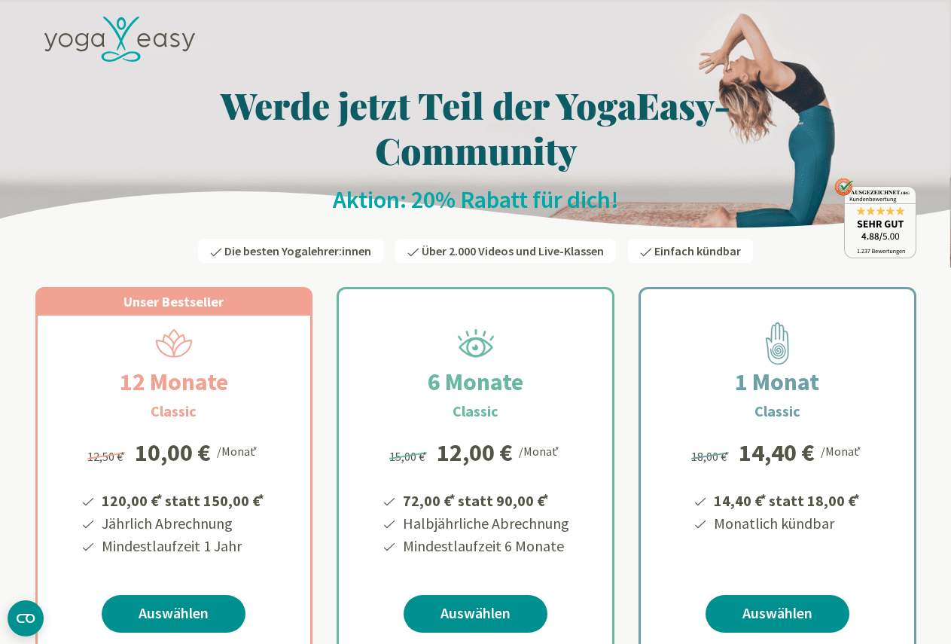
scroll to position [154, 0]
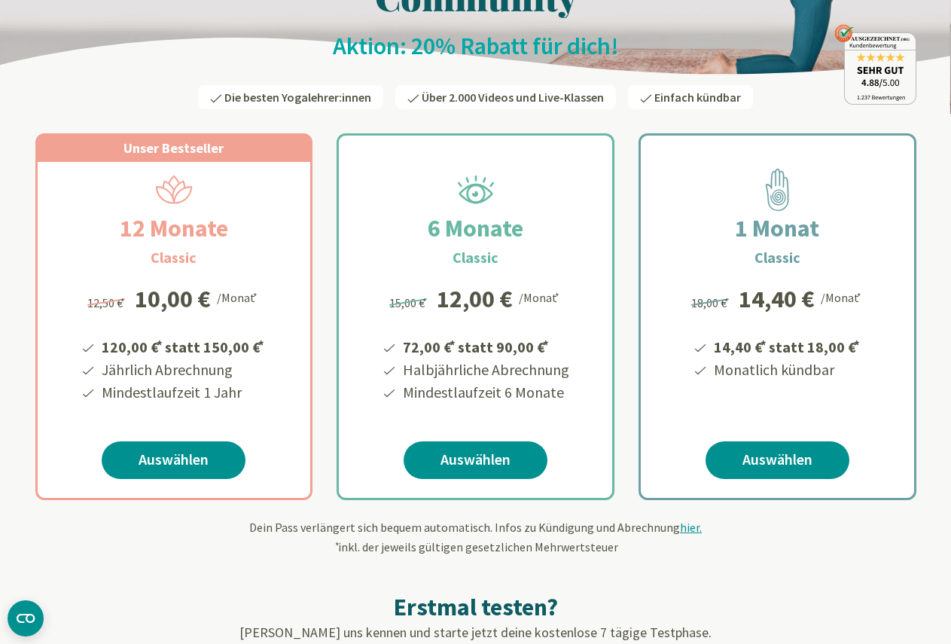
click at [474, 456] on link "Auswählen" at bounding box center [476, 460] width 144 height 38
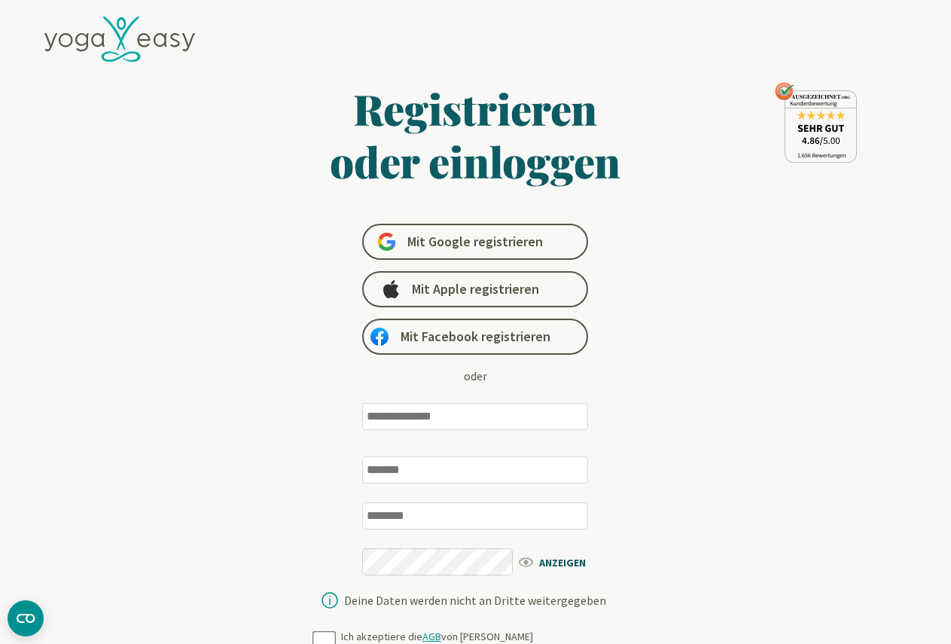
click at [456, 419] on input "email" at bounding box center [475, 416] width 226 height 27
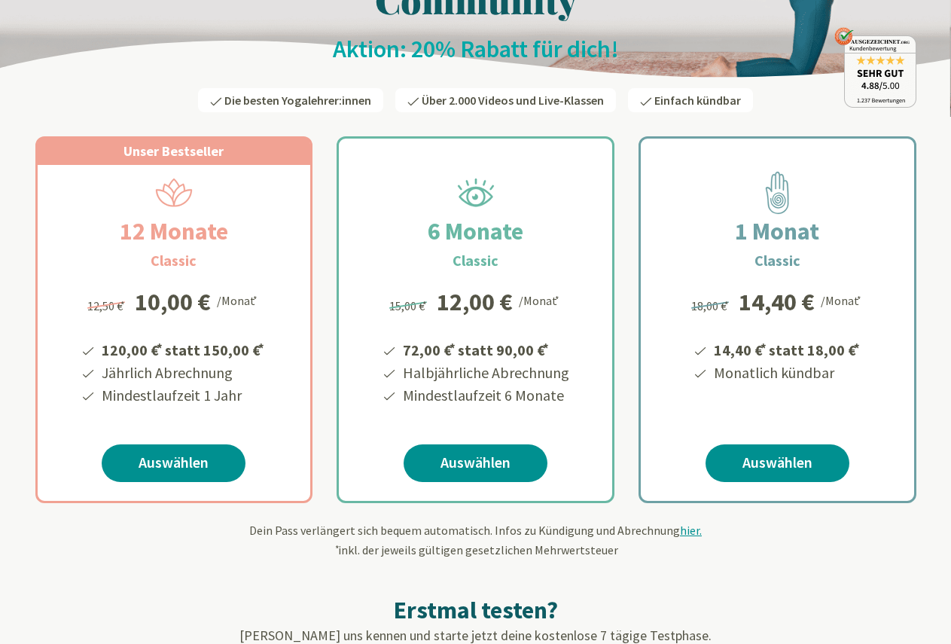
scroll to position [154, 0]
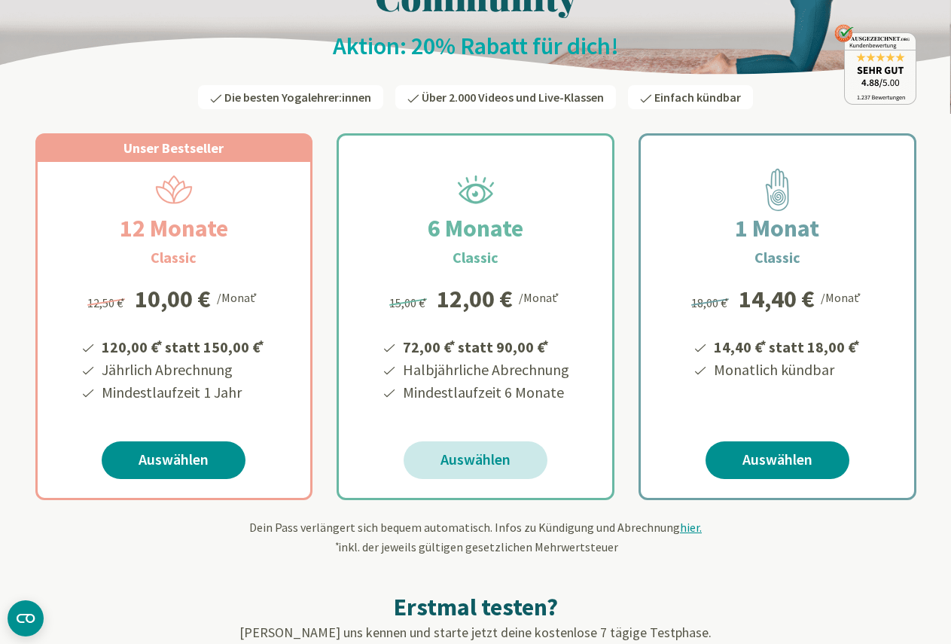
click at [468, 455] on link "Auswählen" at bounding box center [476, 460] width 144 height 38
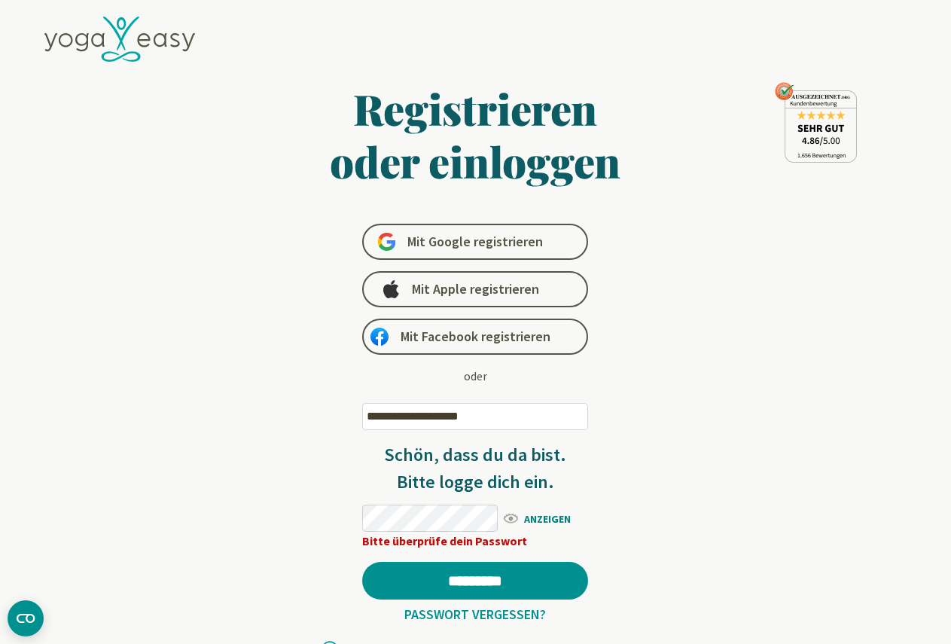
click at [544, 520] on span "ANZEIGEN" at bounding box center [544, 517] width 87 height 19
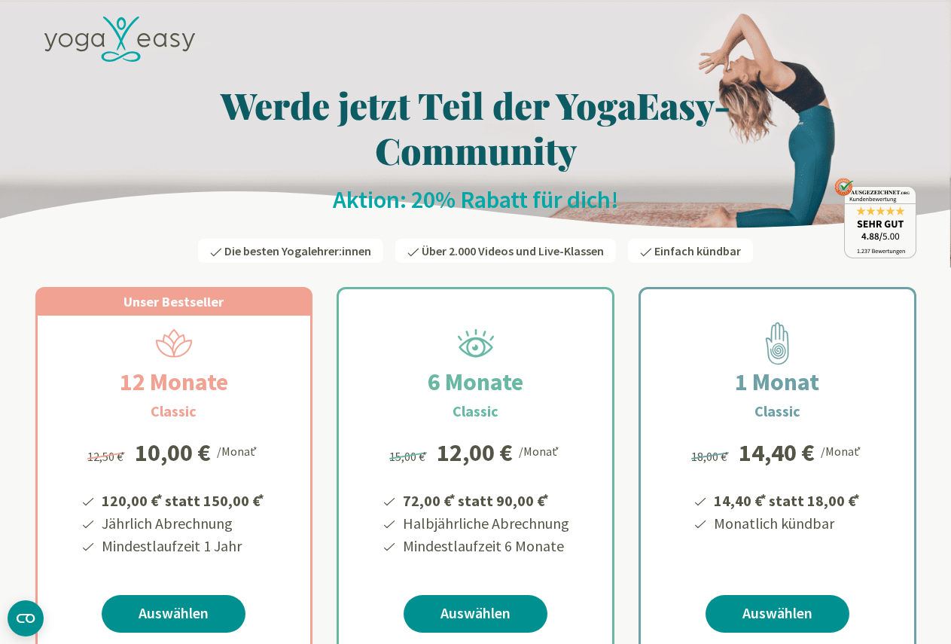
scroll to position [154, 0]
